Goal: Task Accomplishment & Management: Complete application form

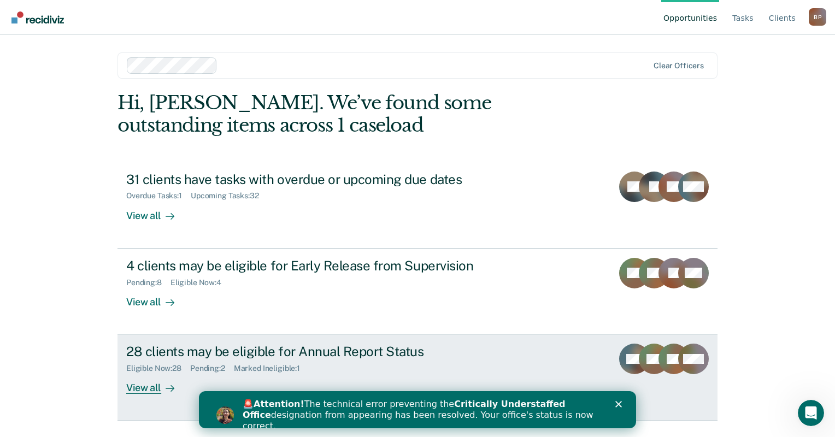
click at [160, 358] on div "28 clients may be eligible for Annual Report Status" at bounding box center [318, 352] width 384 height 16
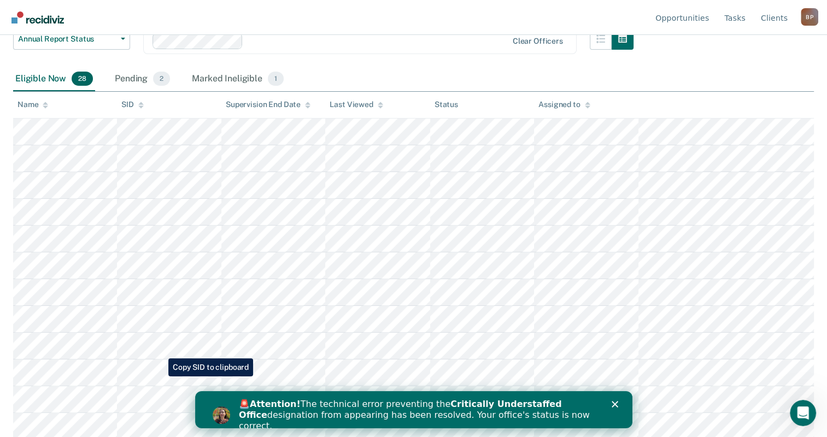
scroll to position [150, 0]
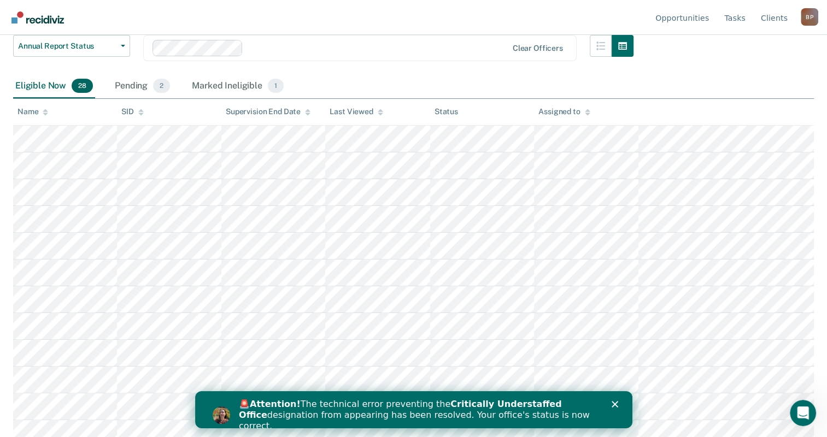
click at [43, 115] on icon at bounding box center [45, 112] width 5 height 7
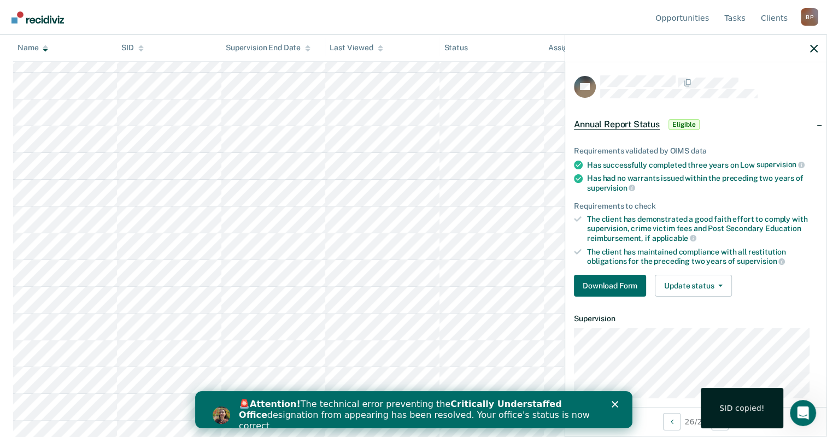
scroll to position [310, 0]
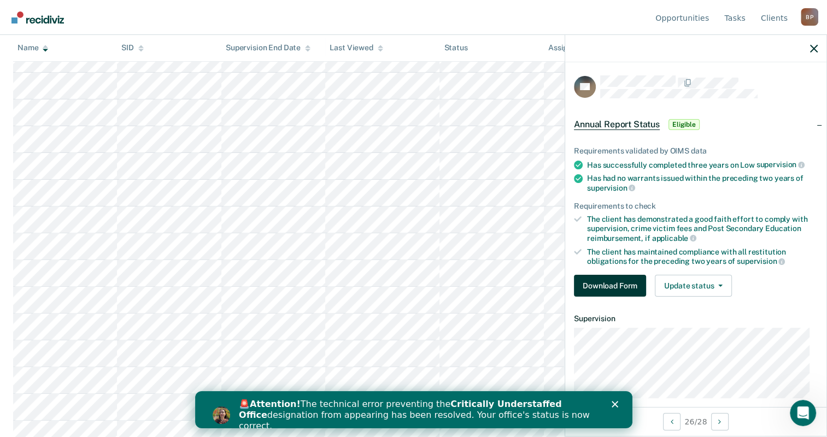
click at [618, 278] on button "Download Form" at bounding box center [610, 286] width 72 height 22
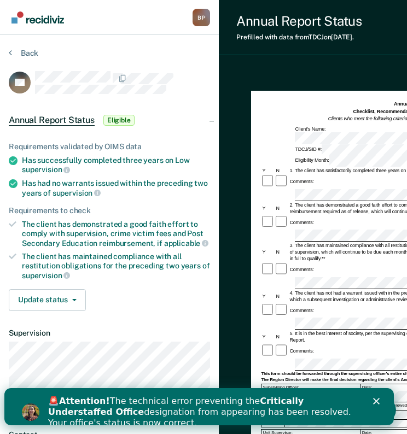
click at [384, 402] on div "Close" at bounding box center [378, 401] width 11 height 7
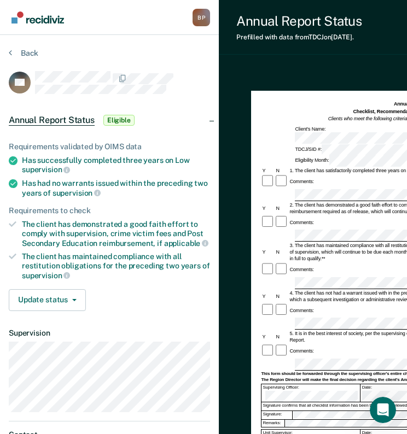
click at [352, 344] on div "Comments:" at bounding box center [413, 351] width 305 height 14
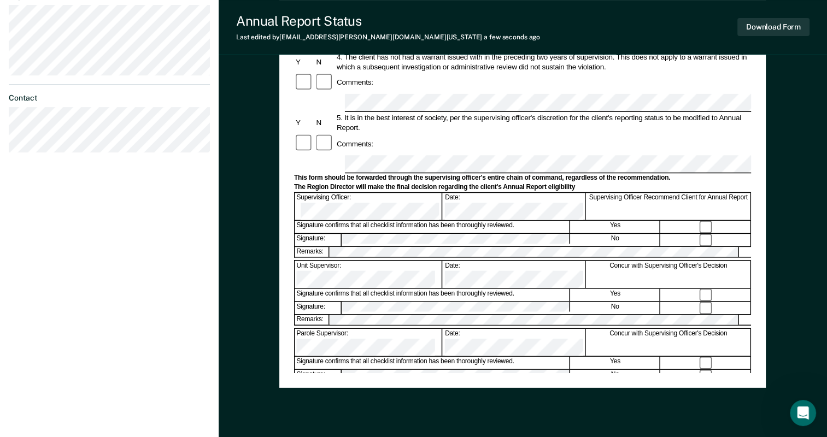
scroll to position [346, 0]
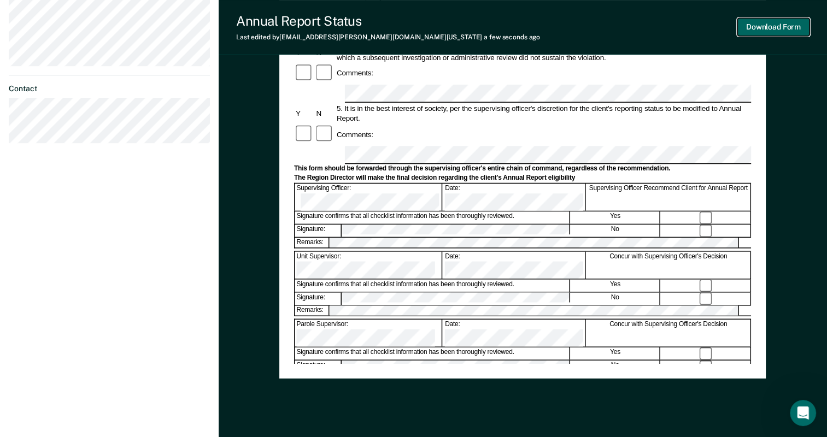
click at [776, 29] on button "Download Form" at bounding box center [773, 27] width 72 height 18
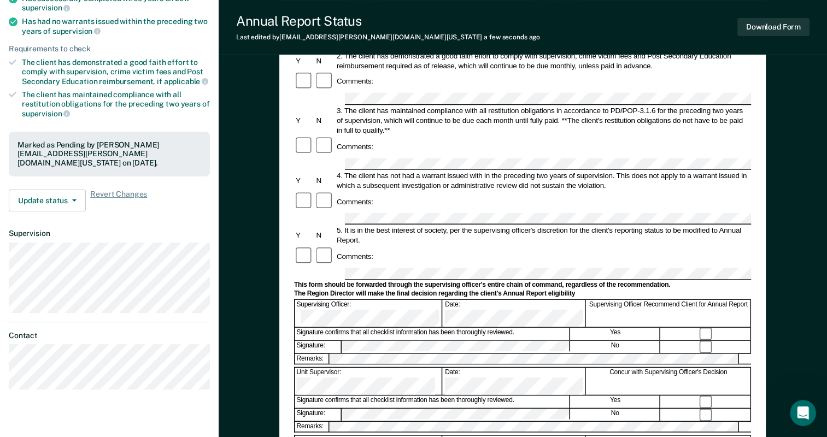
scroll to position [0, 0]
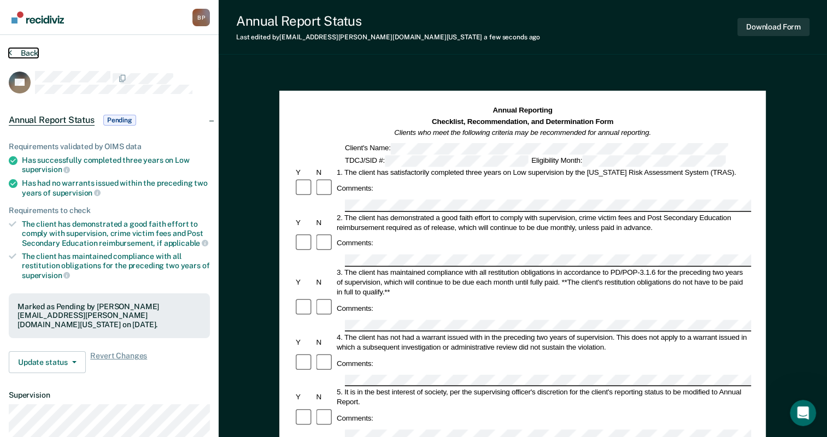
click at [24, 56] on button "Back" at bounding box center [24, 53] width 30 height 10
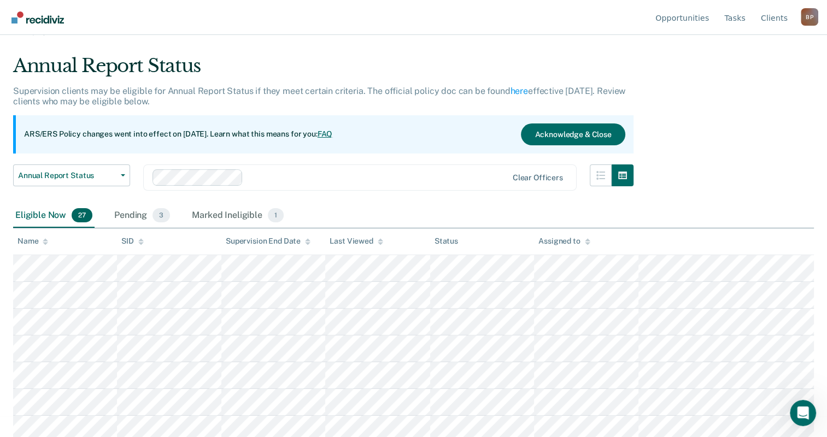
scroll to position [20, 0]
